Goal: Obtain resource: Obtain resource

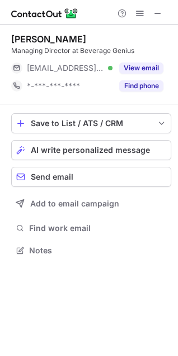
scroll to position [5, 5]
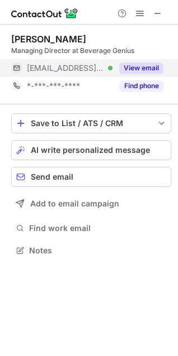
click at [144, 66] on button "View email" at bounding box center [141, 68] width 44 height 11
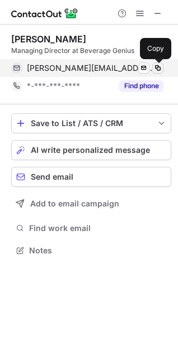
click at [158, 68] on span at bounding box center [157, 68] width 9 height 9
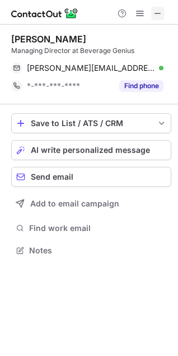
click at [156, 9] on span at bounding box center [157, 13] width 9 height 9
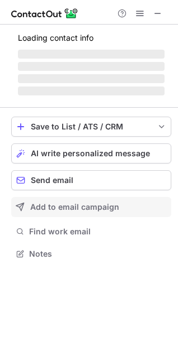
scroll to position [5, 5]
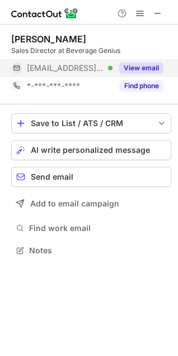
click at [137, 65] on button "View email" at bounding box center [141, 68] width 44 height 11
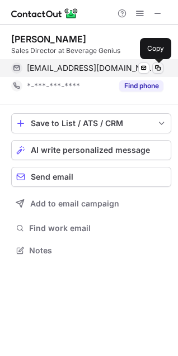
click at [155, 68] on span at bounding box center [157, 68] width 9 height 9
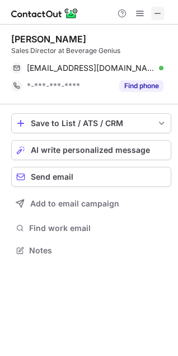
click at [159, 9] on span at bounding box center [157, 13] width 9 height 9
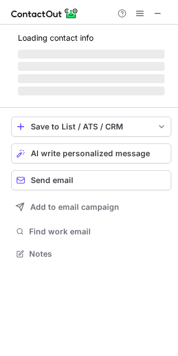
scroll to position [252, 178]
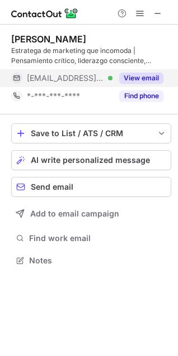
click at [131, 78] on button "View email" at bounding box center [141, 78] width 44 height 11
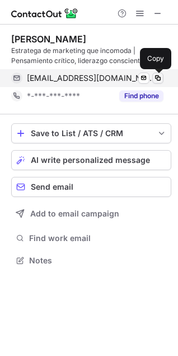
click at [156, 78] on span at bounding box center [157, 78] width 9 height 9
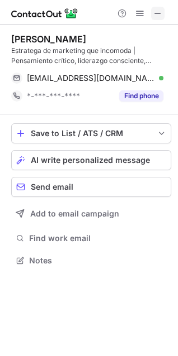
click at [158, 10] on span at bounding box center [157, 13] width 9 height 9
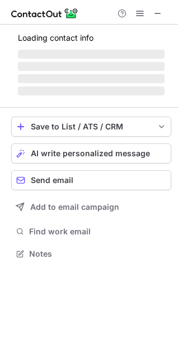
scroll to position [5, 5]
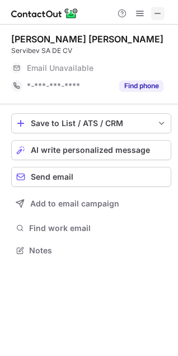
click at [155, 12] on span at bounding box center [157, 13] width 9 height 9
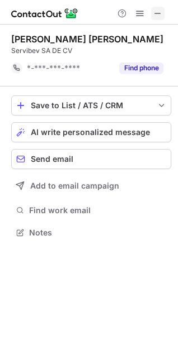
click at [155, 13] on span at bounding box center [157, 13] width 9 height 9
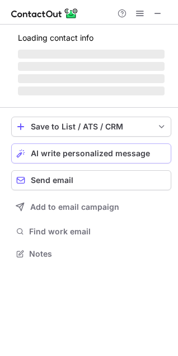
scroll to position [5, 5]
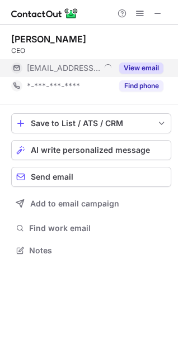
click at [135, 68] on button "View email" at bounding box center [141, 68] width 44 height 11
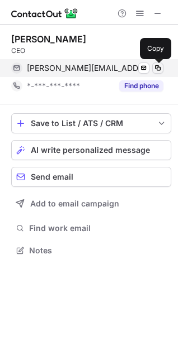
click at [156, 69] on span at bounding box center [157, 68] width 9 height 9
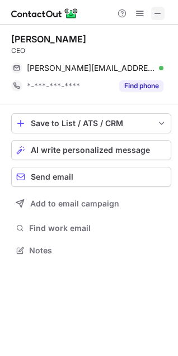
click at [158, 9] on span at bounding box center [157, 13] width 9 height 9
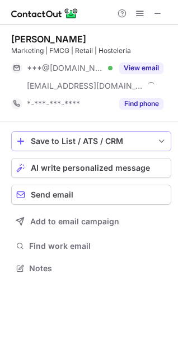
scroll to position [260, 178]
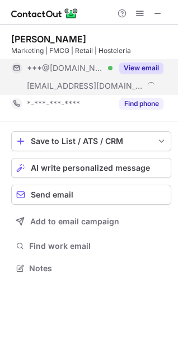
click at [145, 66] on button "View email" at bounding box center [141, 68] width 44 height 11
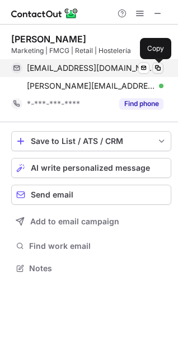
click at [156, 66] on span at bounding box center [157, 68] width 9 height 9
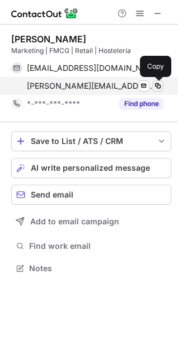
click at [156, 88] on span at bounding box center [157, 86] width 9 height 9
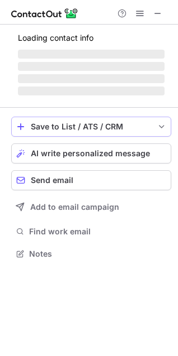
scroll to position [270, 178]
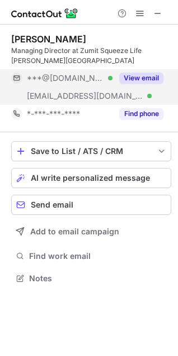
click at [143, 75] on button "View email" at bounding box center [141, 78] width 44 height 11
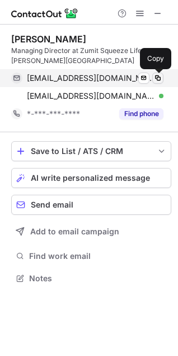
click at [156, 77] on span at bounding box center [157, 78] width 9 height 9
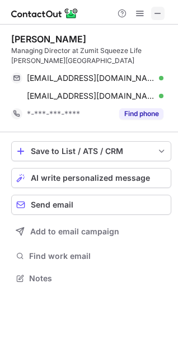
click at [158, 9] on span at bounding box center [157, 13] width 9 height 9
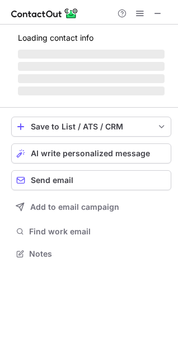
scroll to position [5, 5]
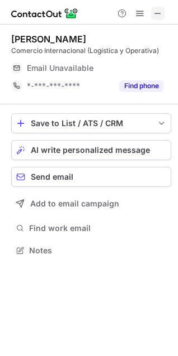
click at [154, 12] on span at bounding box center [157, 13] width 9 height 9
click at [155, 12] on span at bounding box center [157, 13] width 9 height 9
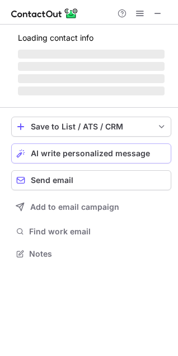
scroll to position [260, 178]
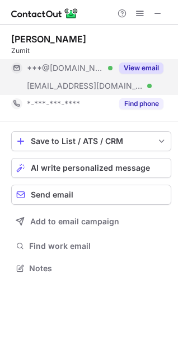
click at [139, 67] on button "View email" at bounding box center [141, 68] width 44 height 11
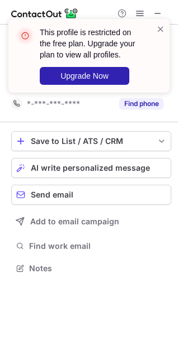
click at [137, 12] on div "This profile is restricted on the free plan. Upgrade your plan to view all prof…" at bounding box center [88, 60] width 179 height 105
click at [141, 12] on div "This profile is restricted on the free plan. Upgrade your plan to view all prof…" at bounding box center [88, 60] width 179 height 105
click at [160, 29] on span at bounding box center [160, 28] width 9 height 11
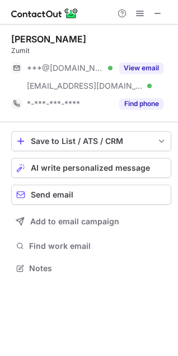
click at [137, 12] on div "This profile is restricted on the free plan. Upgrade your plan to view all prof…" at bounding box center [88, 60] width 179 height 105
click at [139, 11] on span at bounding box center [139, 13] width 9 height 9
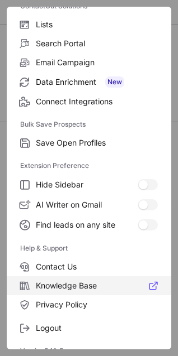
scroll to position [108, 0]
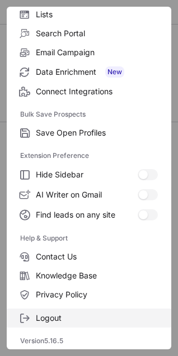
click at [58, 318] on span "Logout" at bounding box center [97, 318] width 122 height 10
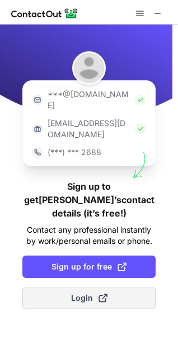
click at [71, 293] on span "Login" at bounding box center [89, 298] width 36 height 11
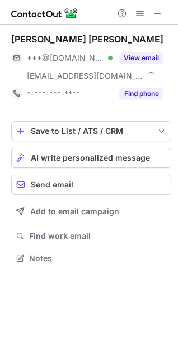
scroll to position [250, 178]
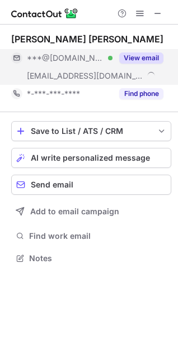
click at [140, 59] on button "View email" at bounding box center [141, 58] width 44 height 11
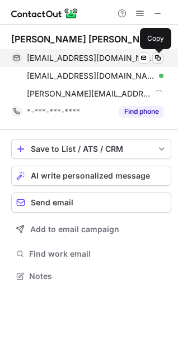
click at [158, 58] on span at bounding box center [157, 58] width 9 height 9
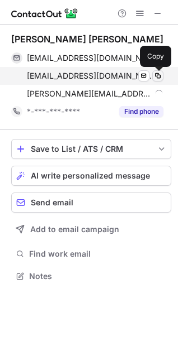
click at [158, 77] on span at bounding box center [157, 75] width 9 height 9
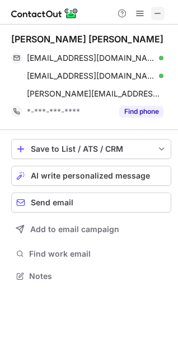
click at [157, 12] on span at bounding box center [157, 13] width 9 height 9
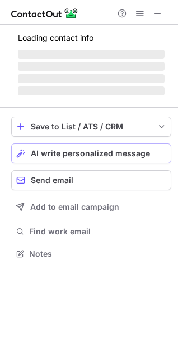
scroll to position [5, 5]
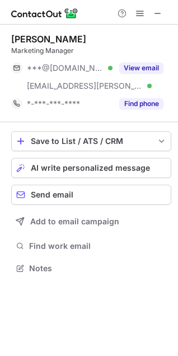
scroll to position [260, 178]
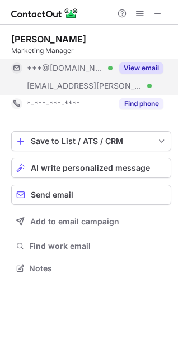
click at [140, 66] on button "View email" at bounding box center [141, 68] width 44 height 11
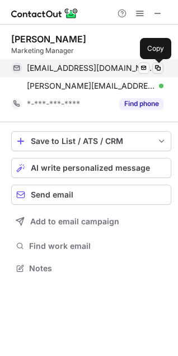
click at [156, 68] on span at bounding box center [157, 68] width 9 height 9
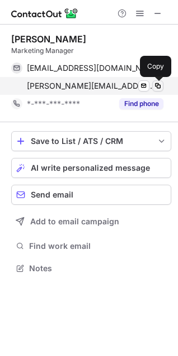
click at [157, 86] on span at bounding box center [157, 86] width 9 height 9
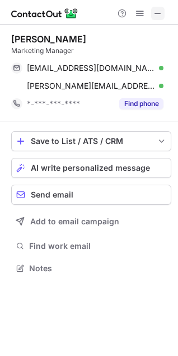
click at [158, 12] on span at bounding box center [157, 13] width 9 height 9
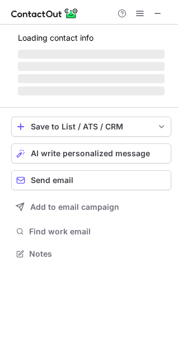
scroll to position [5, 5]
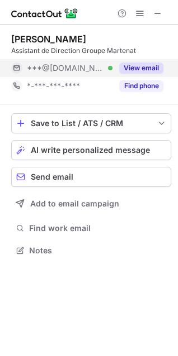
click at [132, 66] on button "View email" at bounding box center [141, 68] width 44 height 11
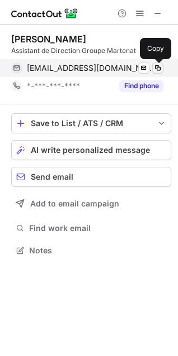
click at [156, 66] on span at bounding box center [157, 68] width 9 height 9
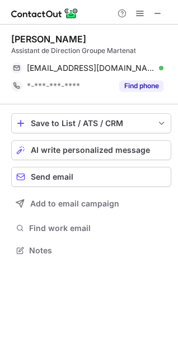
drag, startPoint x: 156, startPoint y: 12, endPoint x: 115, endPoint y: 24, distance: 42.6
click at [156, 12] on span at bounding box center [157, 13] width 9 height 9
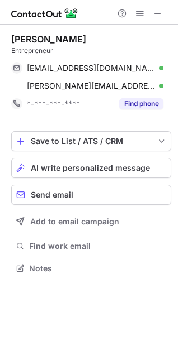
scroll to position [260, 178]
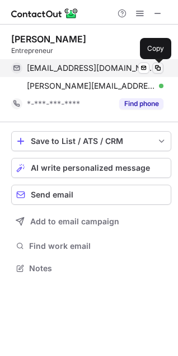
click at [156, 68] on span at bounding box center [157, 68] width 9 height 9
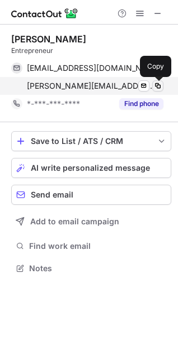
click at [156, 87] on span at bounding box center [157, 86] width 9 height 9
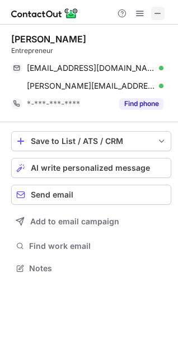
click at [158, 11] on span at bounding box center [157, 13] width 9 height 9
